Goal: Find specific page/section: Find specific page/section

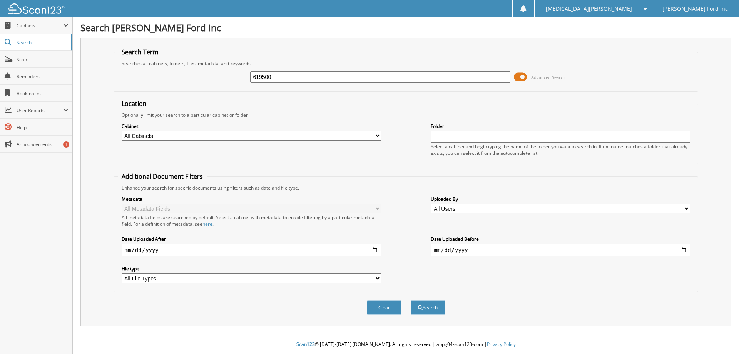
type input "619500"
click at [410, 300] on button "Search" at bounding box center [427, 307] width 35 height 14
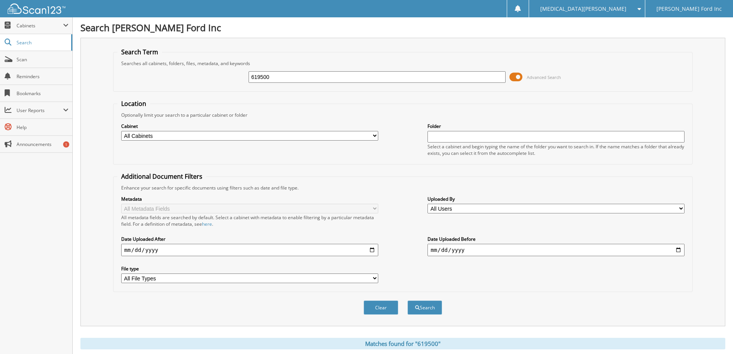
scroll to position [312, 0]
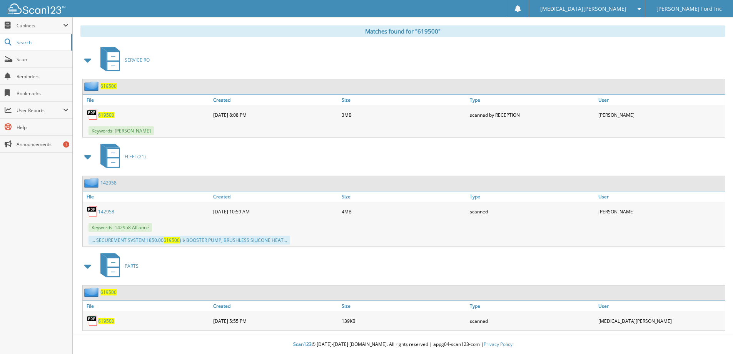
click at [103, 322] on span "619500" at bounding box center [106, 320] width 16 height 7
